Goal: Task Accomplishment & Management: Use online tool/utility

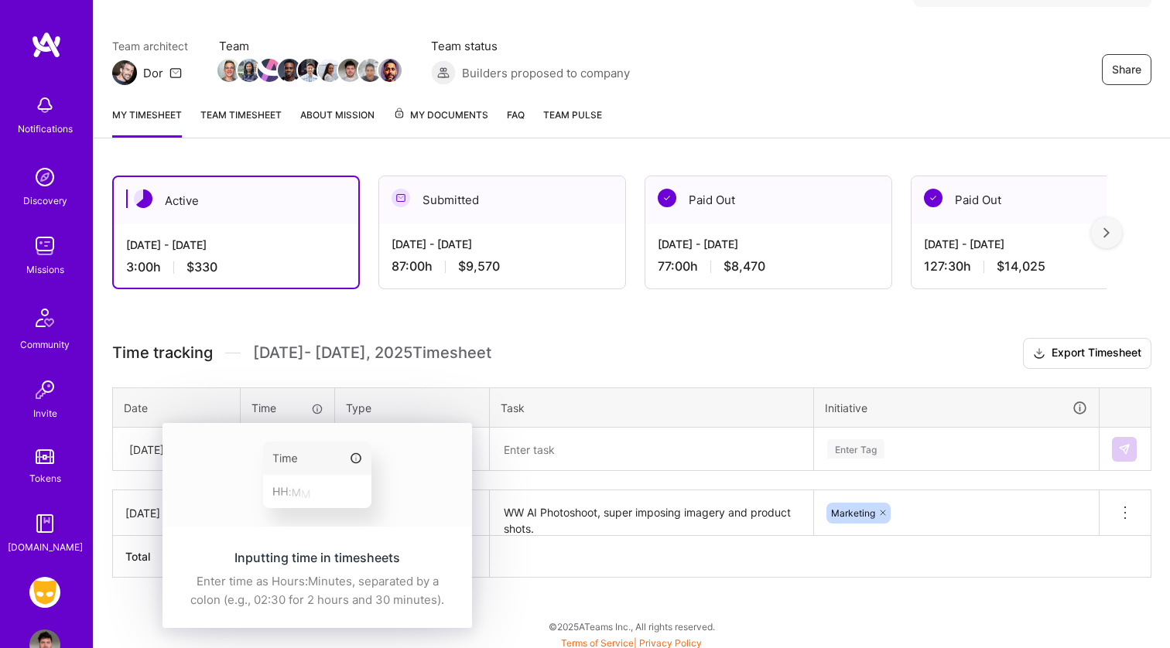
scroll to position [114, 0]
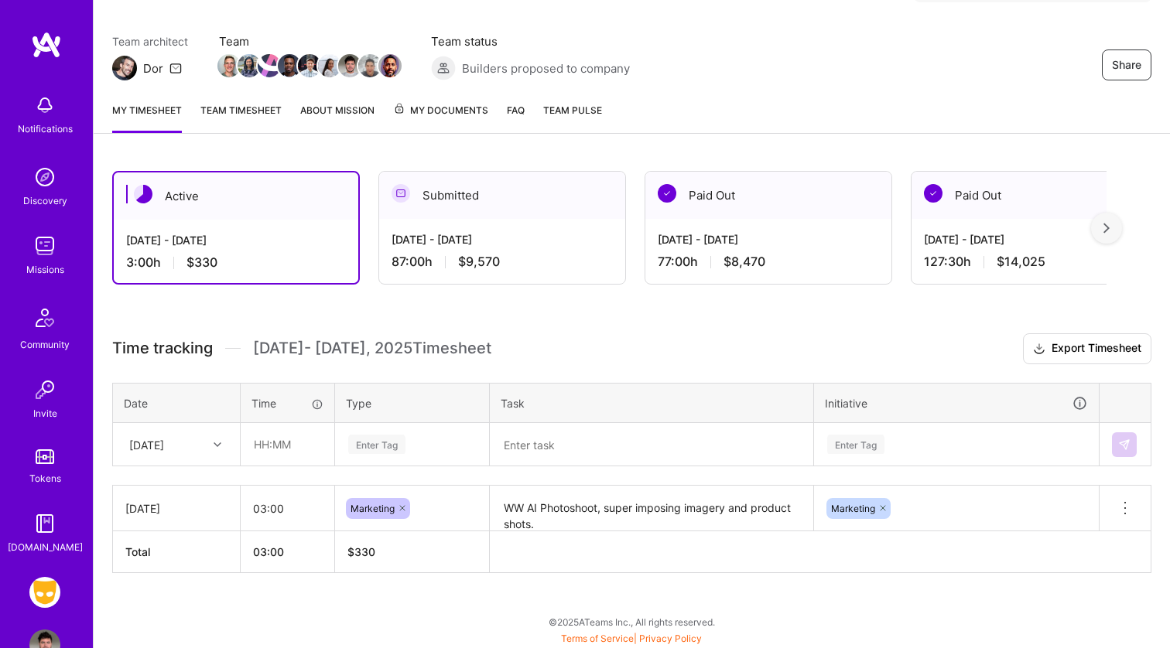
click at [302, 401] on div "Time" at bounding box center [287, 403] width 72 height 16
click at [296, 439] on input "text" at bounding box center [287, 444] width 92 height 41
type input "09:00"
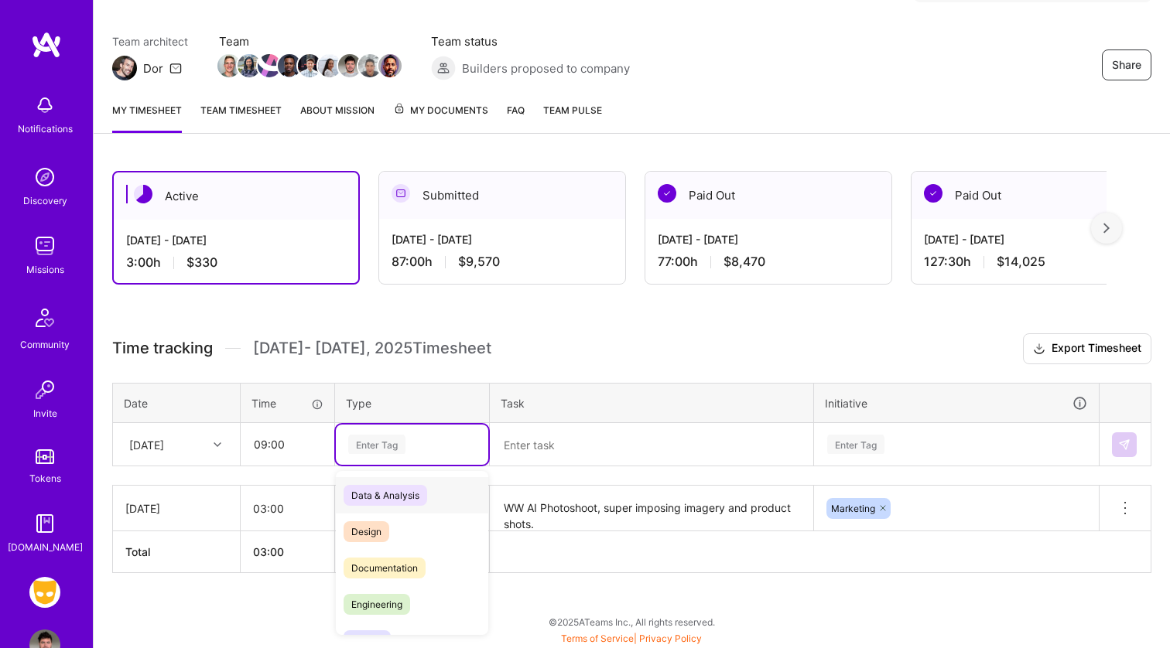
click at [390, 450] on div "Enter Tag" at bounding box center [376, 444] width 57 height 24
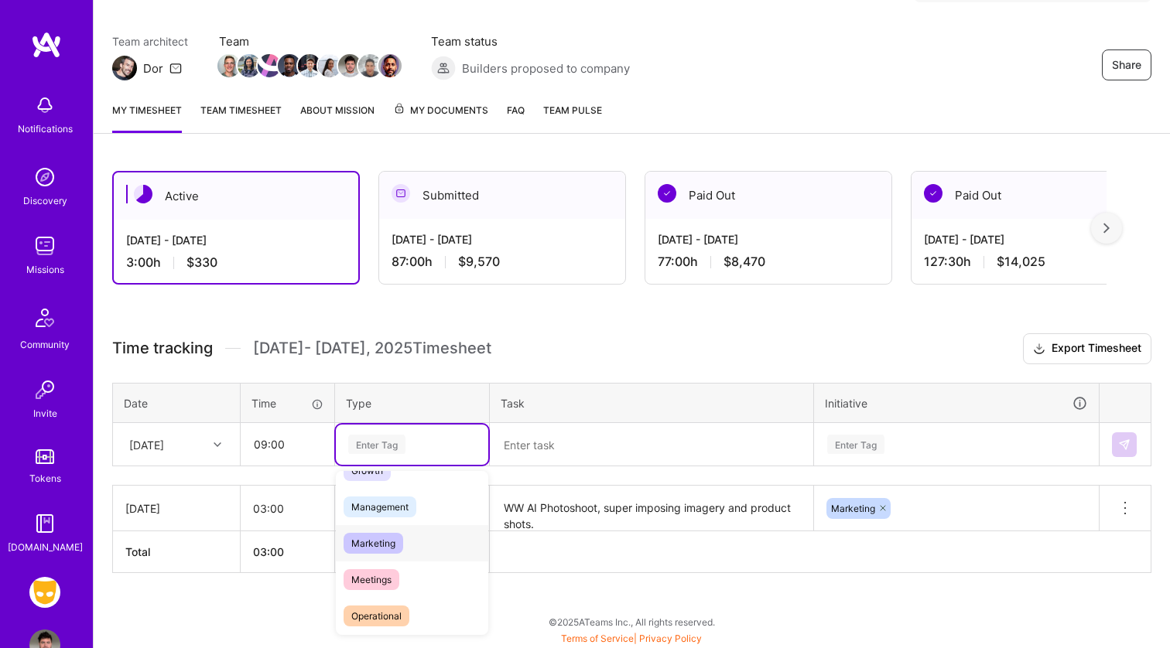
scroll to position [172, 0]
click at [408, 534] on div "Marketing" at bounding box center [412, 542] width 152 height 36
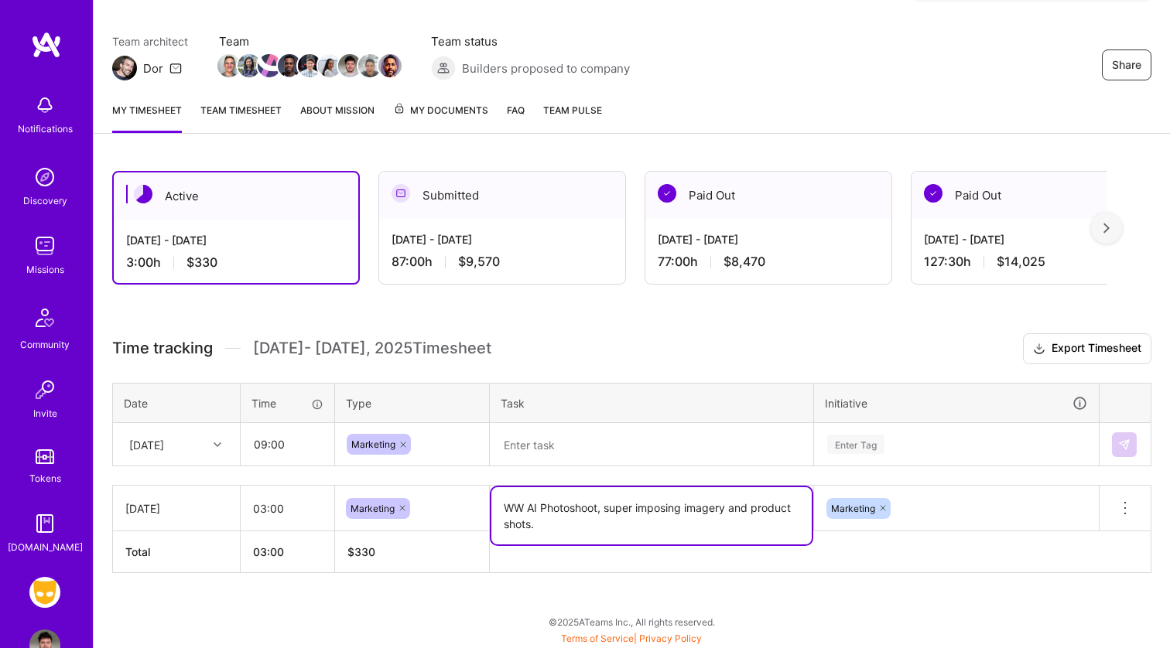
click at [568, 513] on textarea "WW AI Photoshoot, super imposing imagery and product shots." at bounding box center [651, 515] width 320 height 57
click at [581, 403] on th "Task" at bounding box center [652, 403] width 324 height 40
click at [569, 423] on td at bounding box center [652, 444] width 324 height 43
click at [568, 427] on textarea at bounding box center [651, 445] width 320 height 40
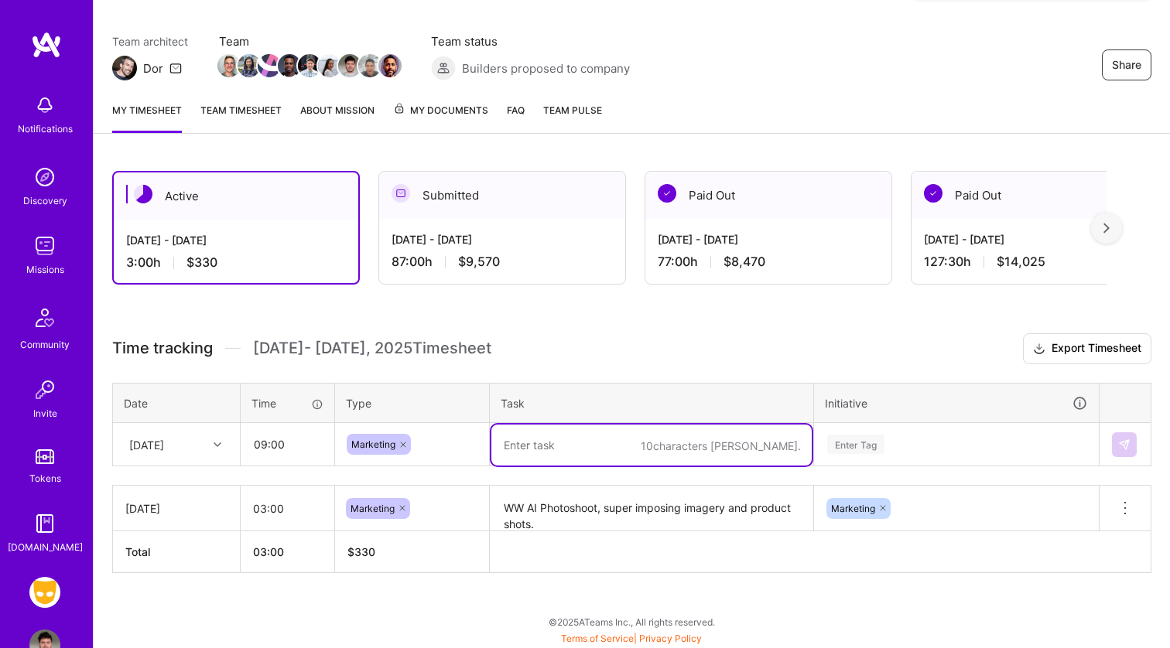
paste textarea "WW AI Photoshoot, super imposing imagery and product shots."
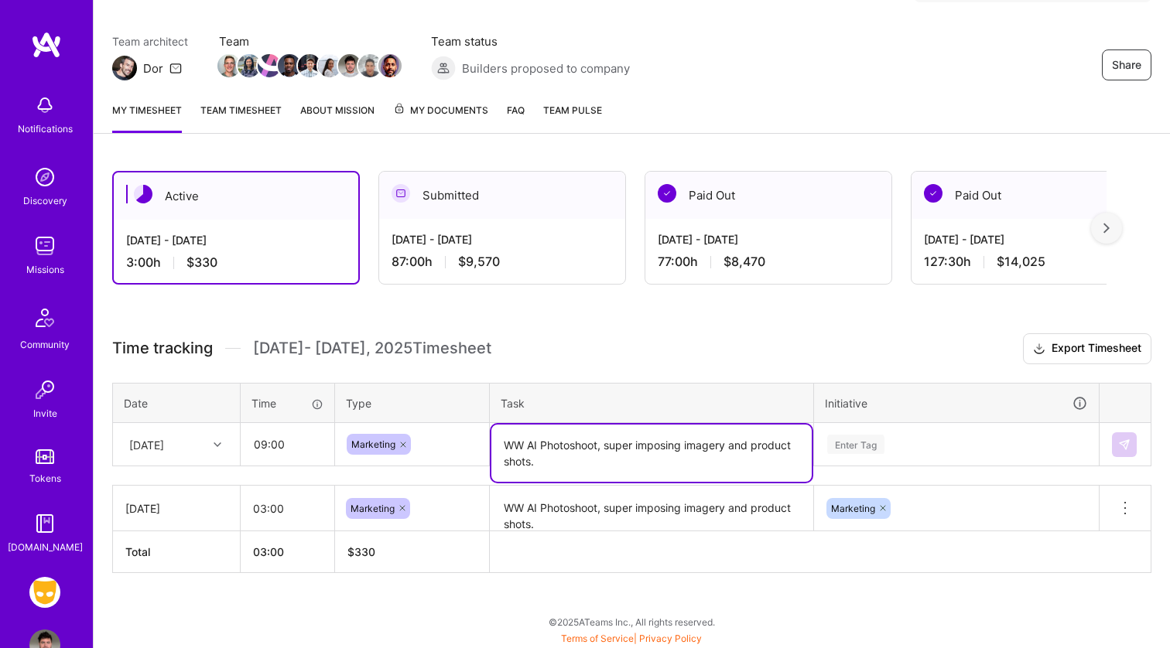
click at [654, 457] on textarea "WW AI Photoshoot, super imposing imagery and product shots." at bounding box center [651, 453] width 320 height 57
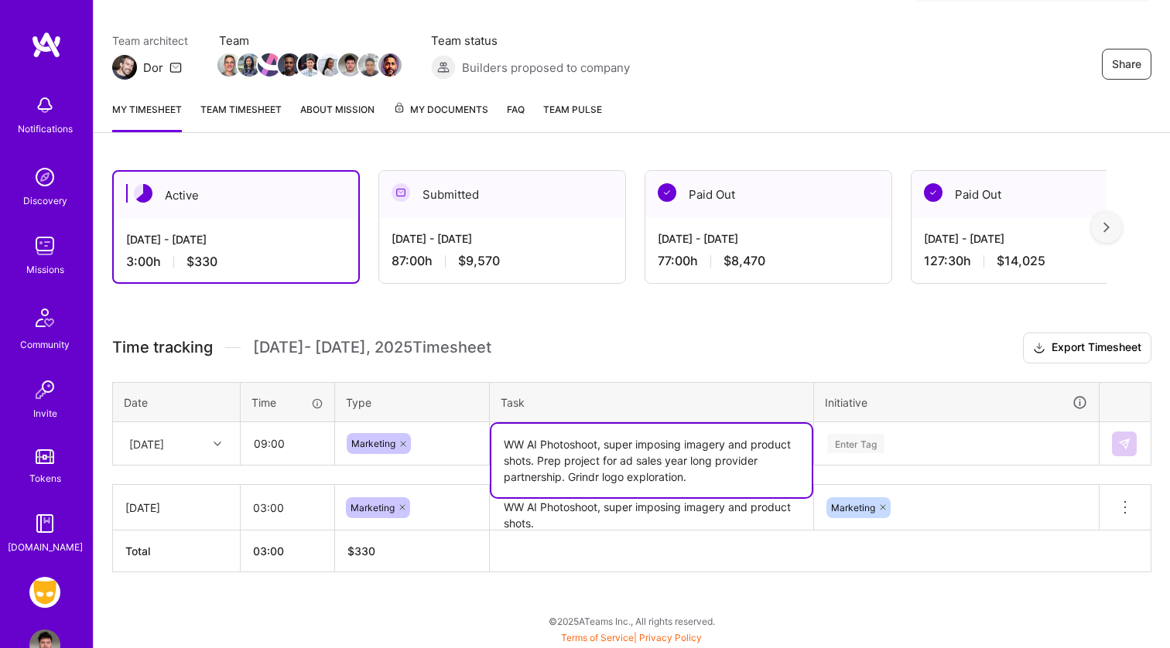
click at [837, 442] on div "Enter Tag" at bounding box center [955, 444] width 283 height 40
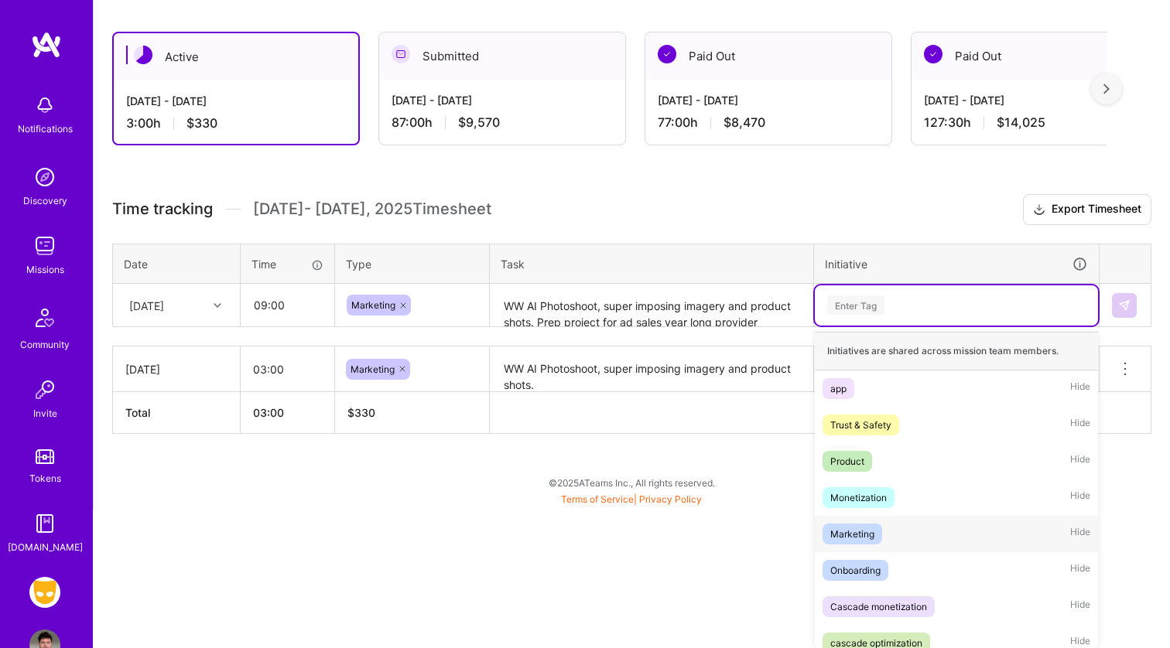
click at [866, 531] on div "Marketing" at bounding box center [852, 534] width 44 height 16
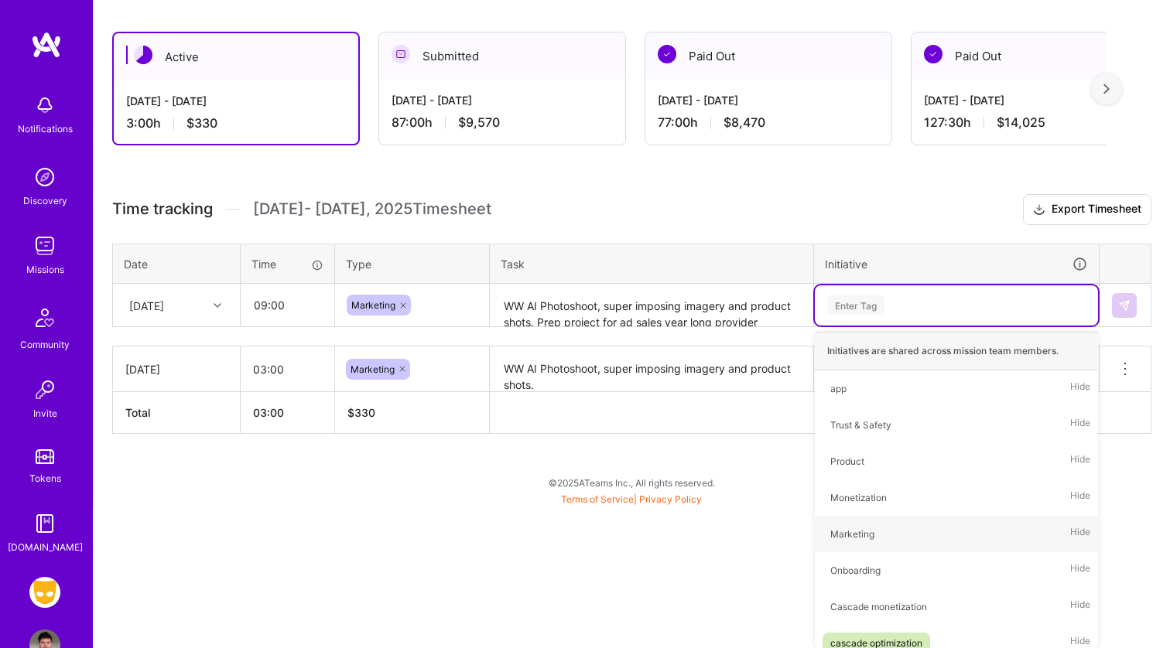
scroll to position [114, 0]
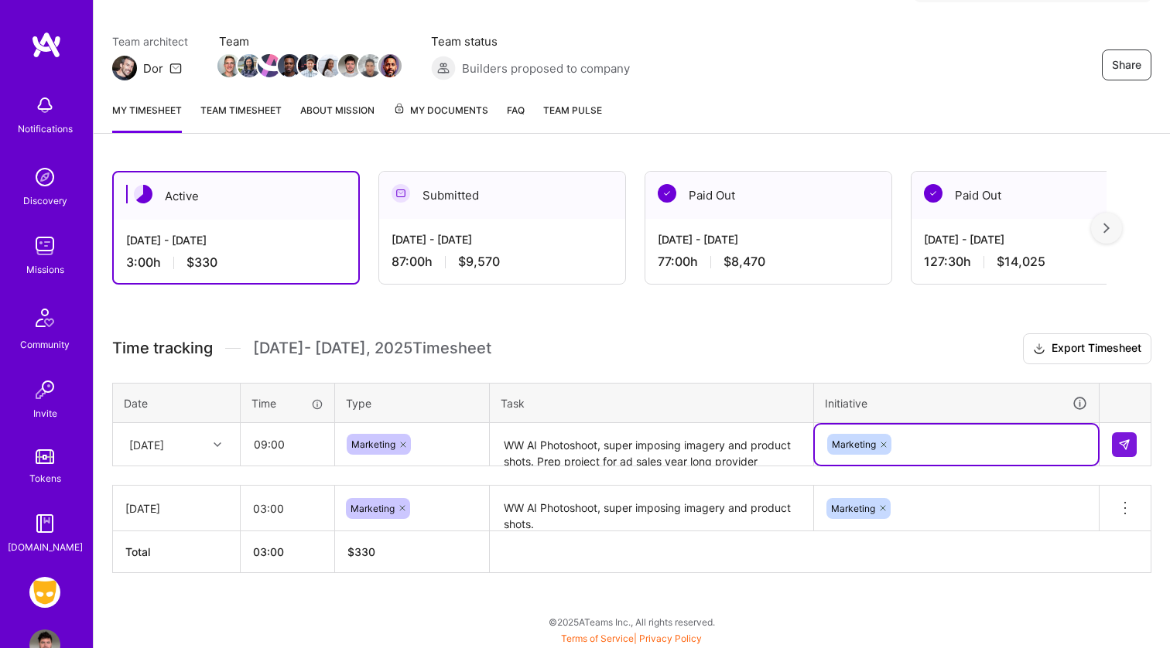
click at [726, 458] on textarea "WW AI Photoshoot, super imposing imagery and product shots. Prep project for ad…" at bounding box center [651, 445] width 320 height 41
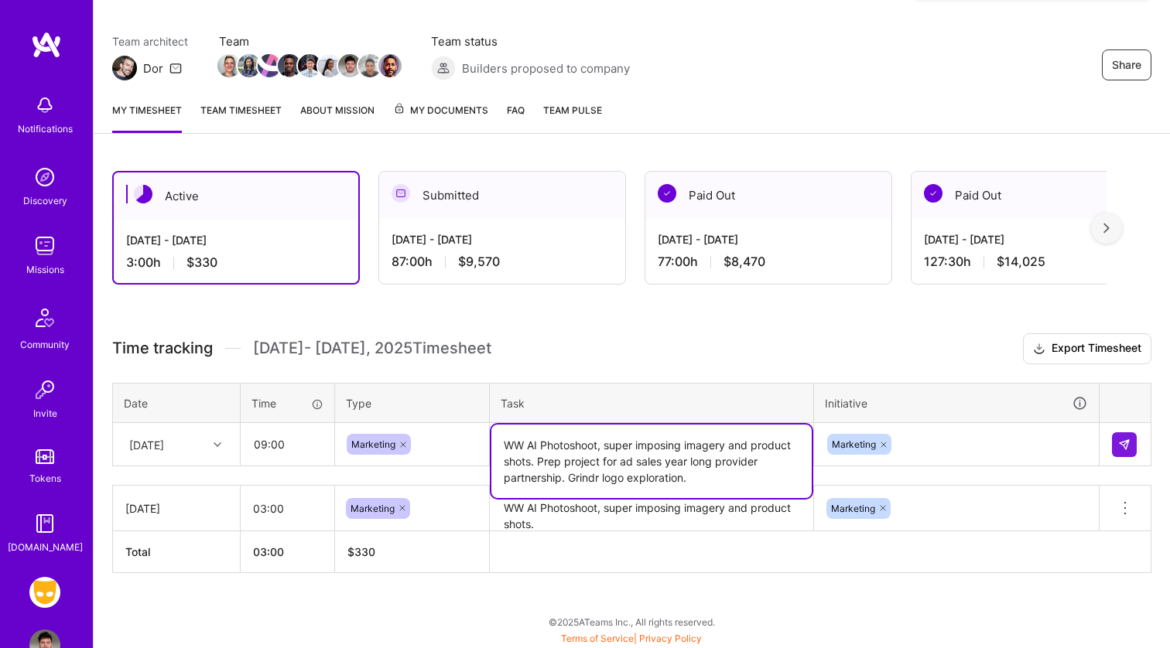
click at [711, 477] on textarea "WW AI Photoshoot, super imposing imagery and product shots. Prep project for ad…" at bounding box center [651, 461] width 320 height 73
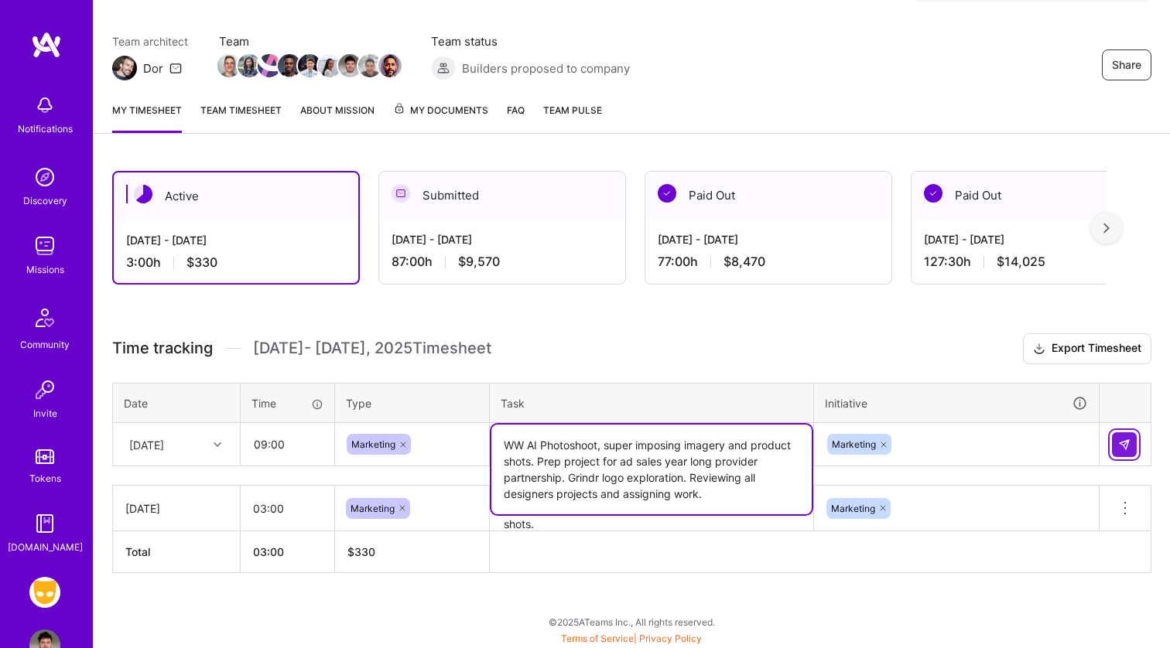
type textarea "WW AI Photoshoot, super imposing imagery and product shots. Prep project for ad…"
click at [1133, 446] on button at bounding box center [1124, 444] width 25 height 25
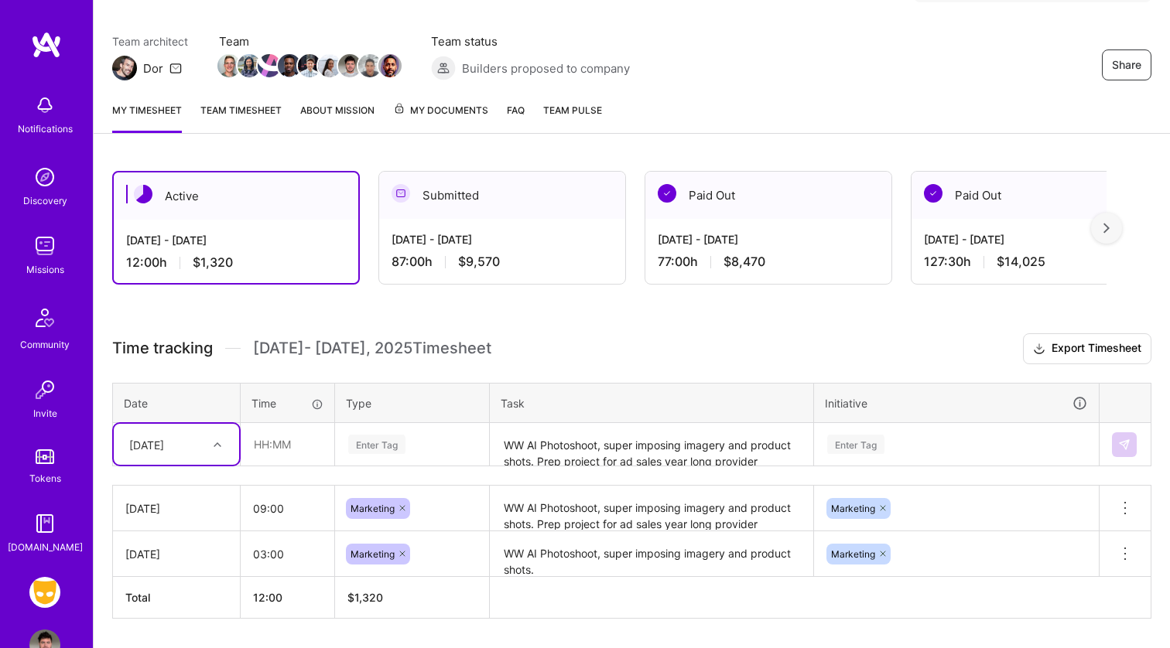
click at [261, 118] on link "Team timesheet" at bounding box center [240, 117] width 81 height 31
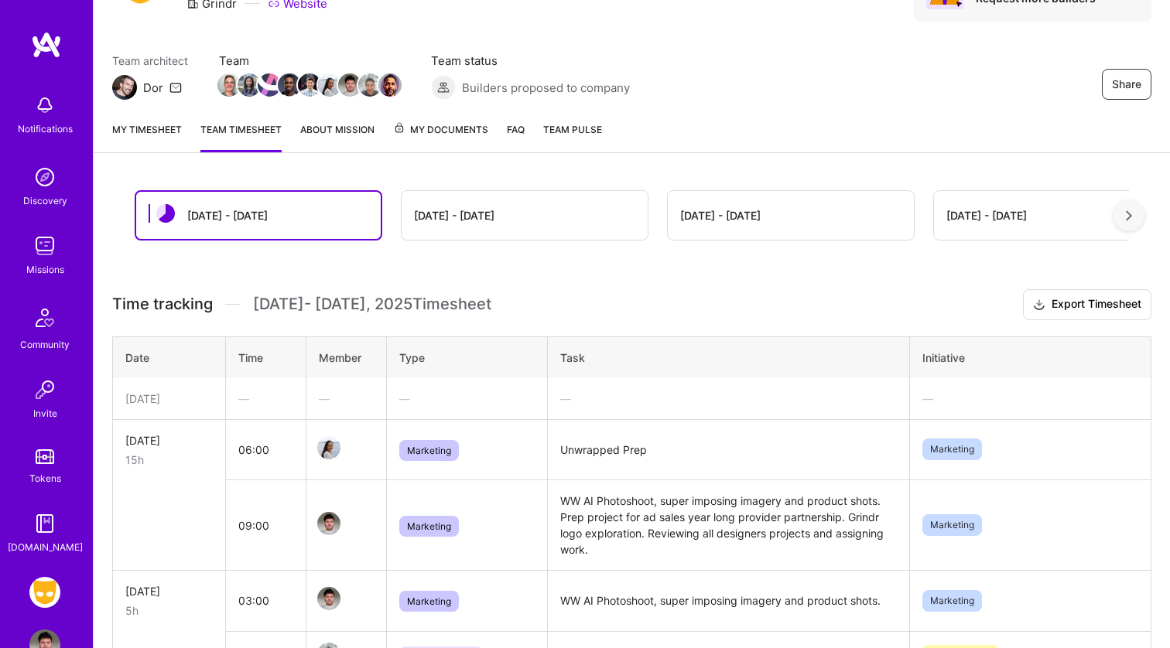
scroll to position [9, 0]
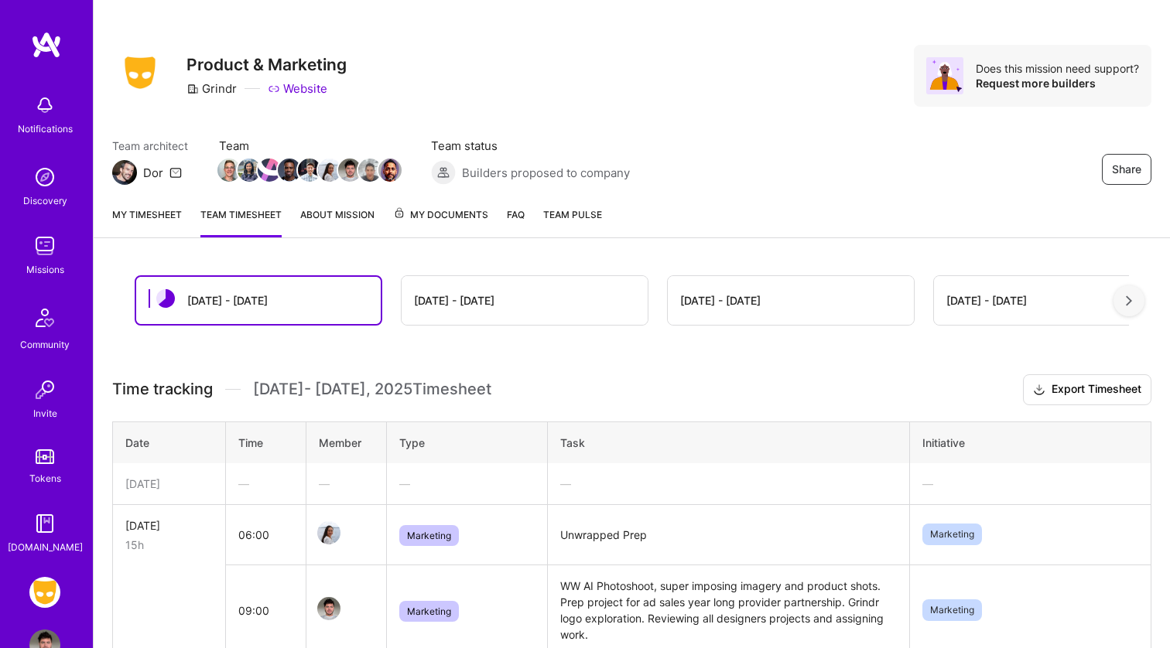
click at [65, 94] on div "Notifications" at bounding box center [45, 113] width 96 height 53
